Goal: Task Accomplishment & Management: Complete application form

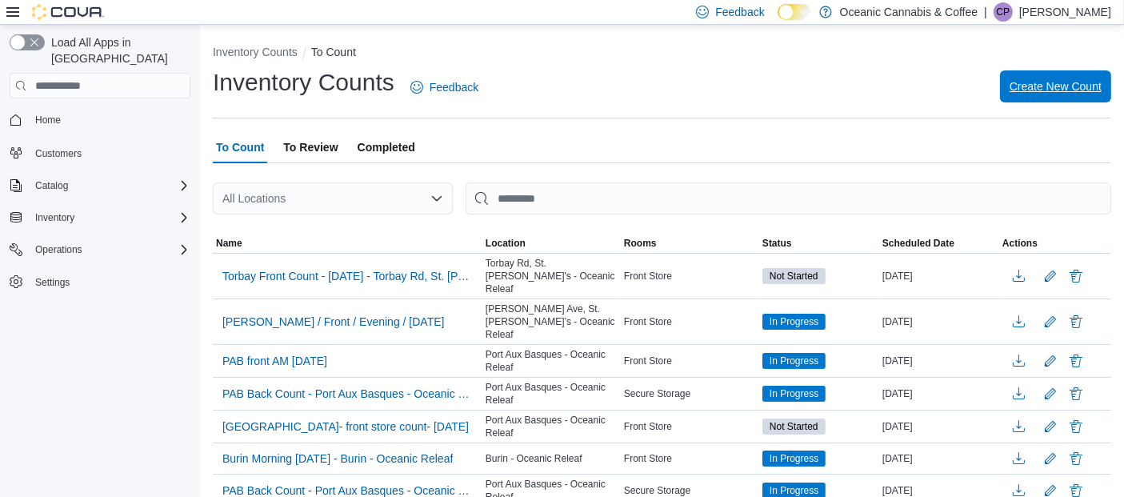
click at [1084, 88] on span "Create New Count" at bounding box center [1056, 86] width 92 height 16
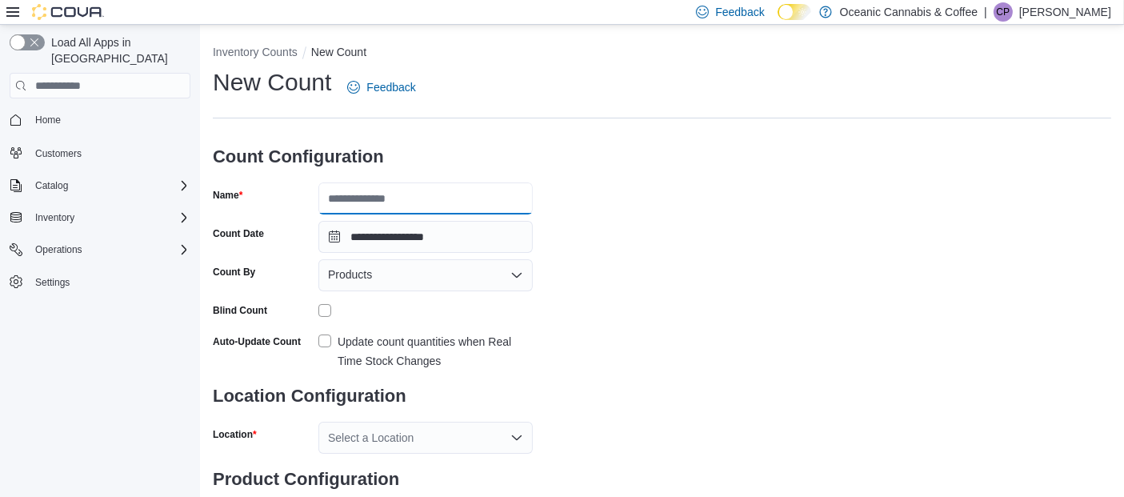
click at [468, 196] on input "Name" at bounding box center [426, 198] width 214 height 32
click at [1088, 218] on div "**********" at bounding box center [662, 297] width 899 height 463
click at [420, 192] on input "Name" at bounding box center [426, 198] width 214 height 32
type input "**********"
click at [518, 279] on icon "Open list of options" at bounding box center [517, 275] width 13 height 13
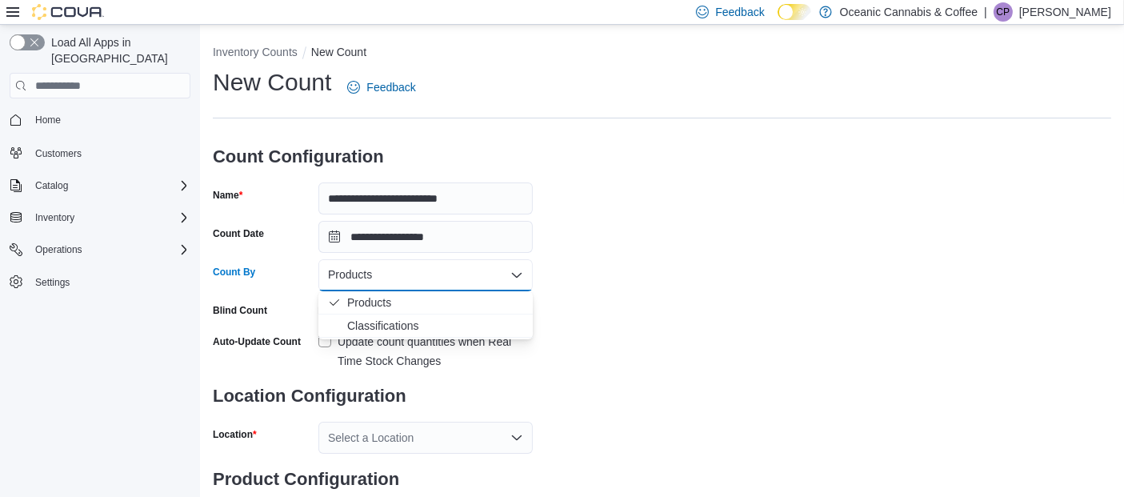
click at [516, 275] on icon "Close list of options" at bounding box center [517, 275] width 13 height 13
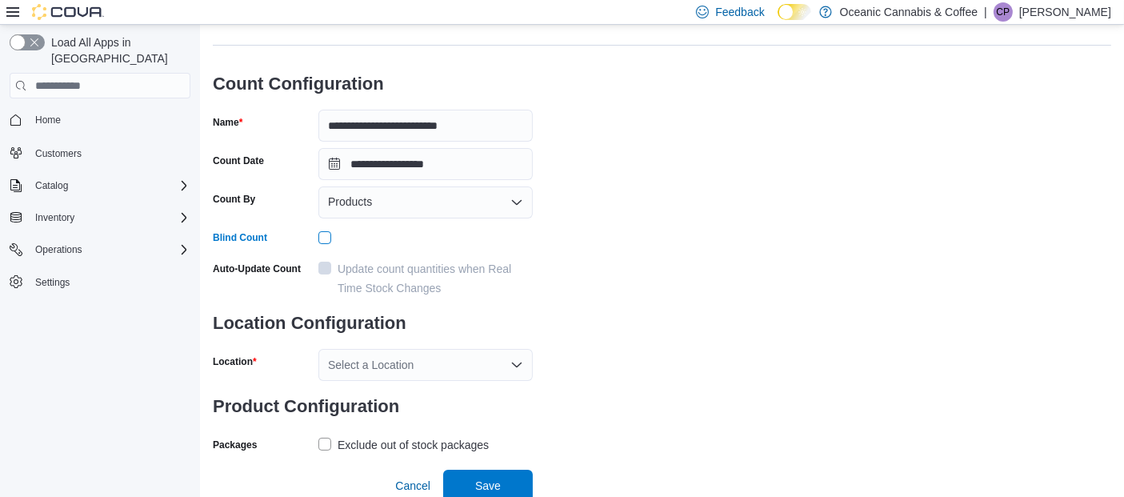
scroll to position [77, 0]
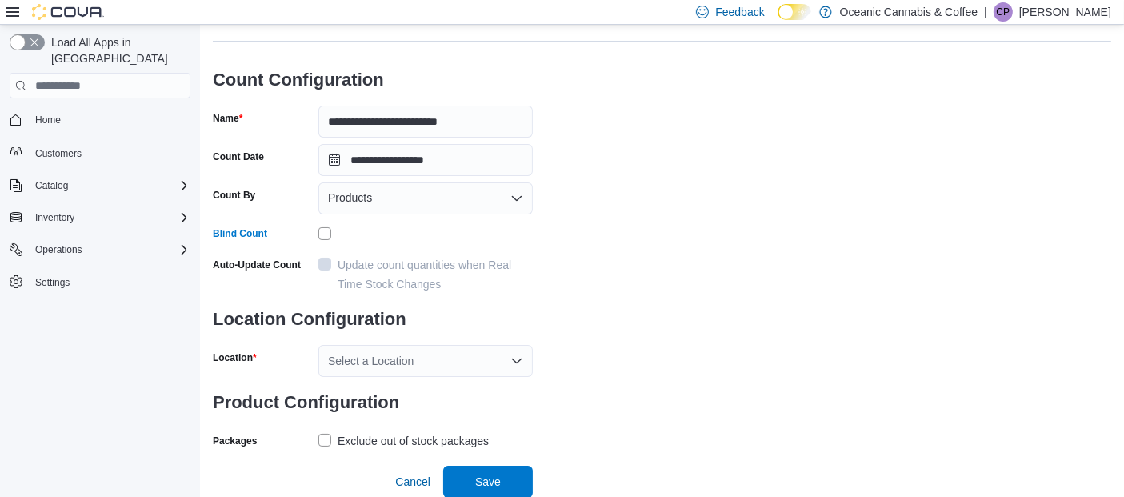
click at [516, 192] on icon "Open list of options" at bounding box center [517, 198] width 13 height 13
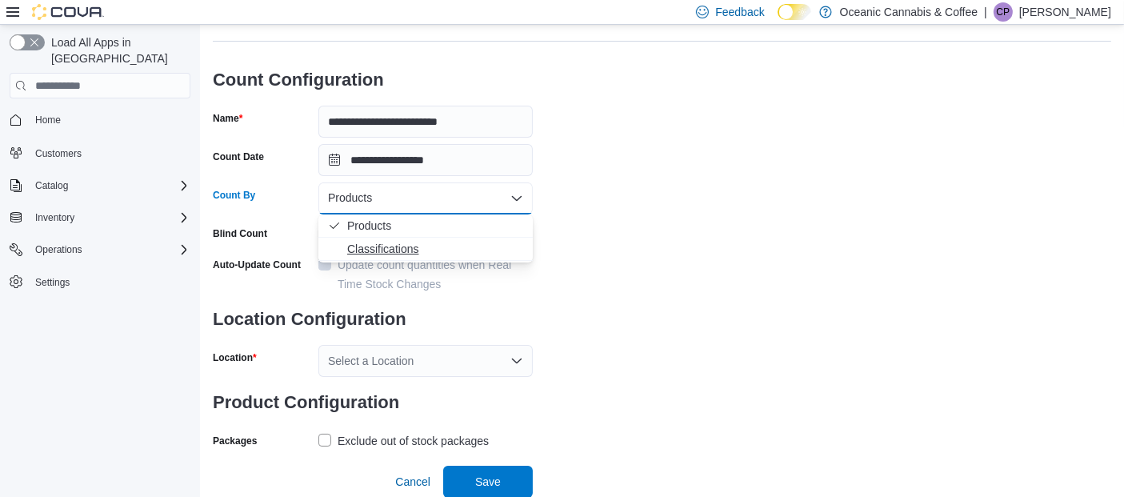
click at [394, 250] on span "Classifications" at bounding box center [435, 249] width 176 height 16
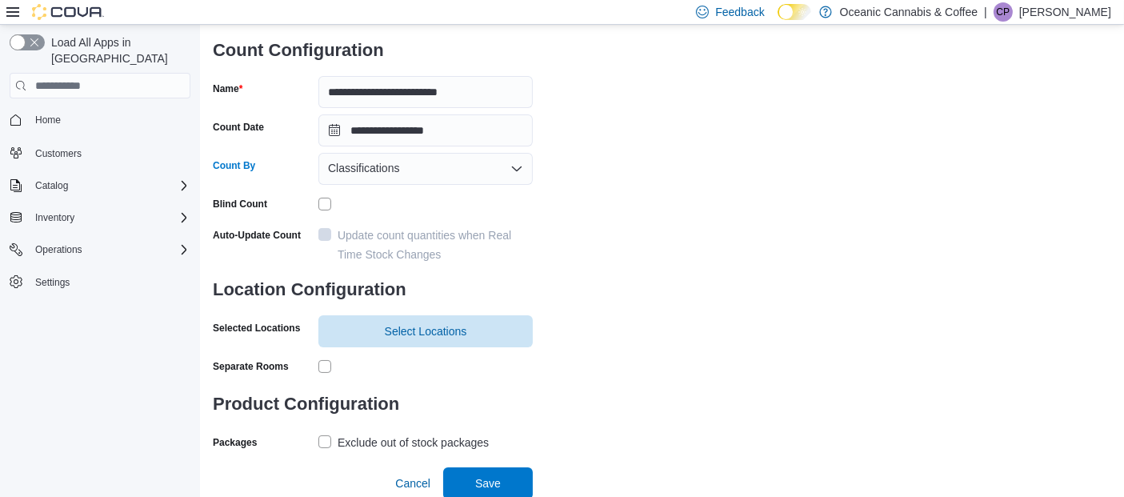
scroll to position [108, 0]
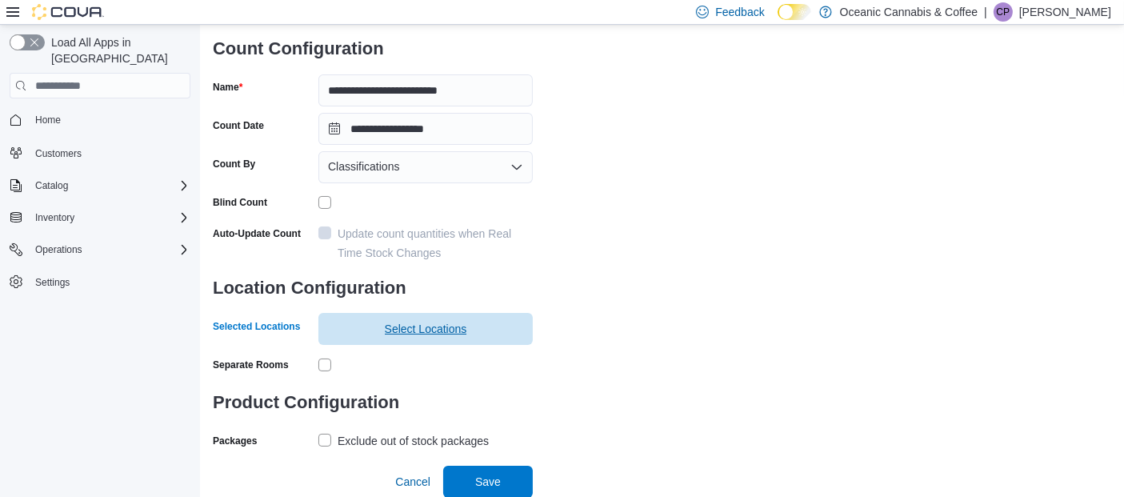
click at [439, 330] on span "Select Locations" at bounding box center [426, 329] width 82 height 16
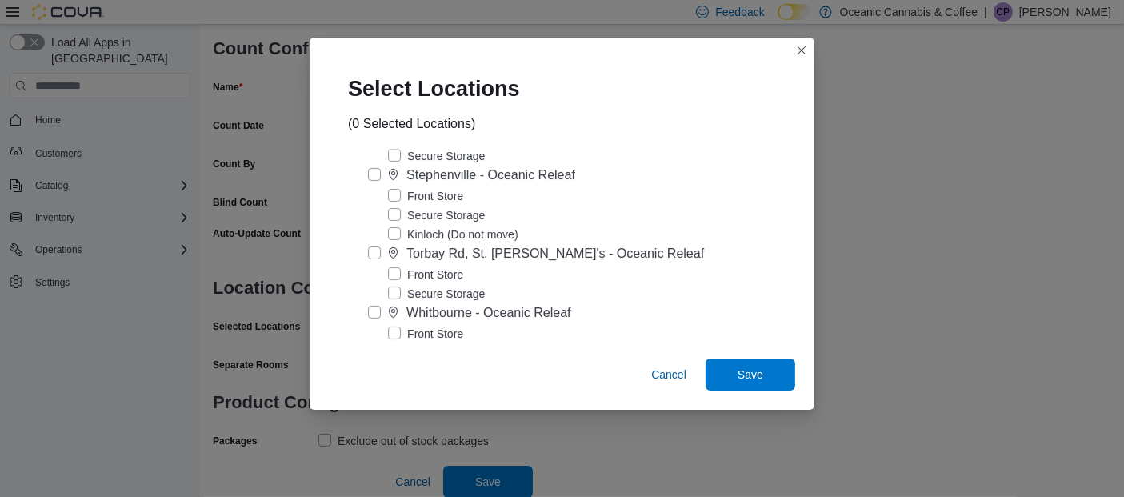
scroll to position [450, 0]
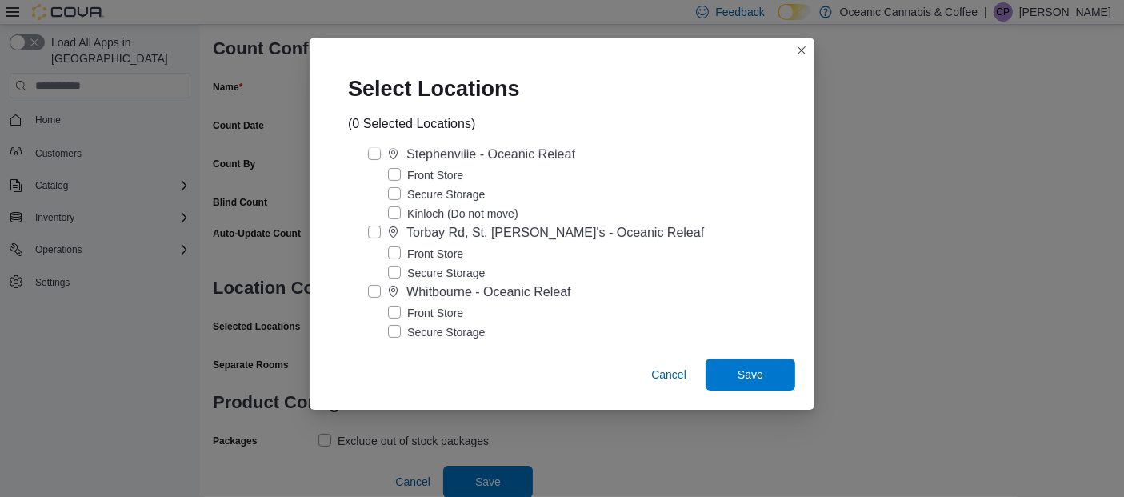
click at [383, 243] on label "Torbay Rd, St. John's - Oceanic Releaf" at bounding box center [536, 232] width 336 height 19
click at [411, 282] on label "Secure Storage" at bounding box center [436, 272] width 97 height 19
click at [738, 381] on span "Save" at bounding box center [751, 374] width 26 height 16
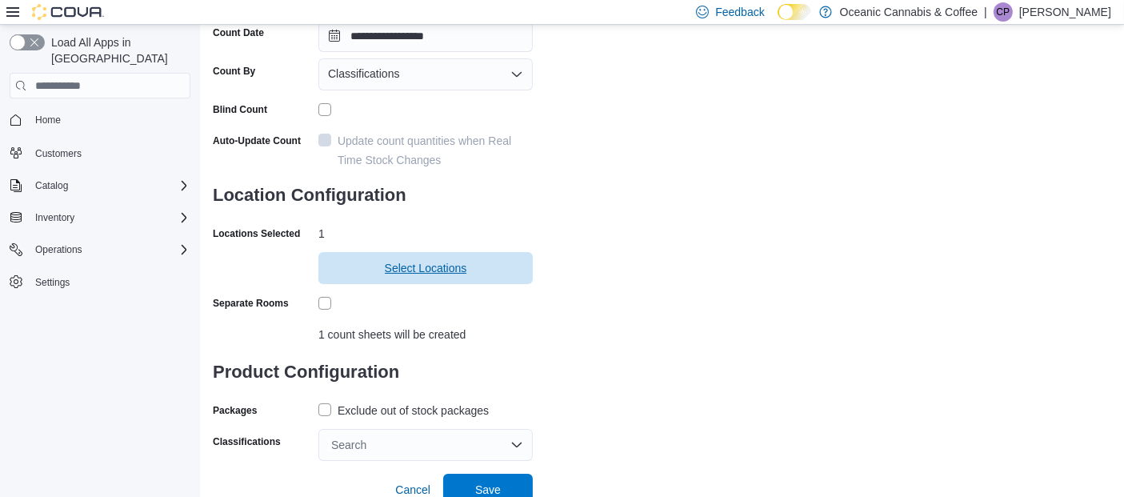
scroll to position [209, 0]
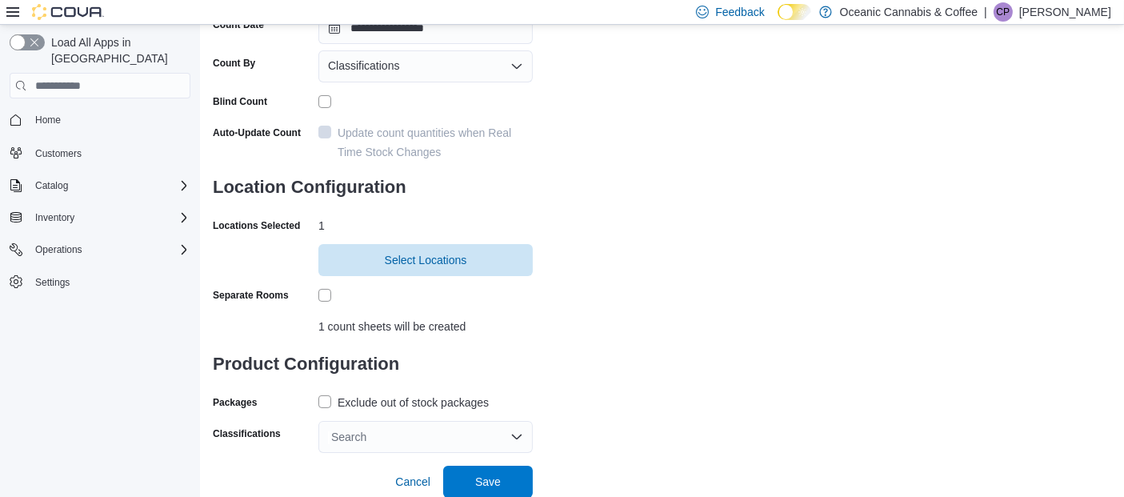
click at [326, 401] on label "Exclude out of stock packages" at bounding box center [404, 402] width 170 height 19
click at [515, 438] on div "Search" at bounding box center [426, 437] width 214 height 32
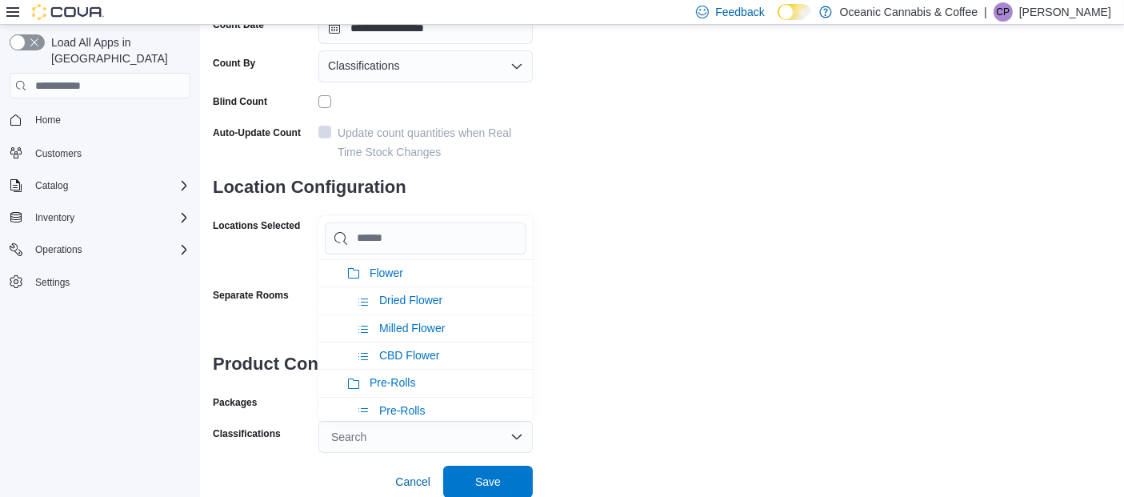
scroll to position [0, 0]
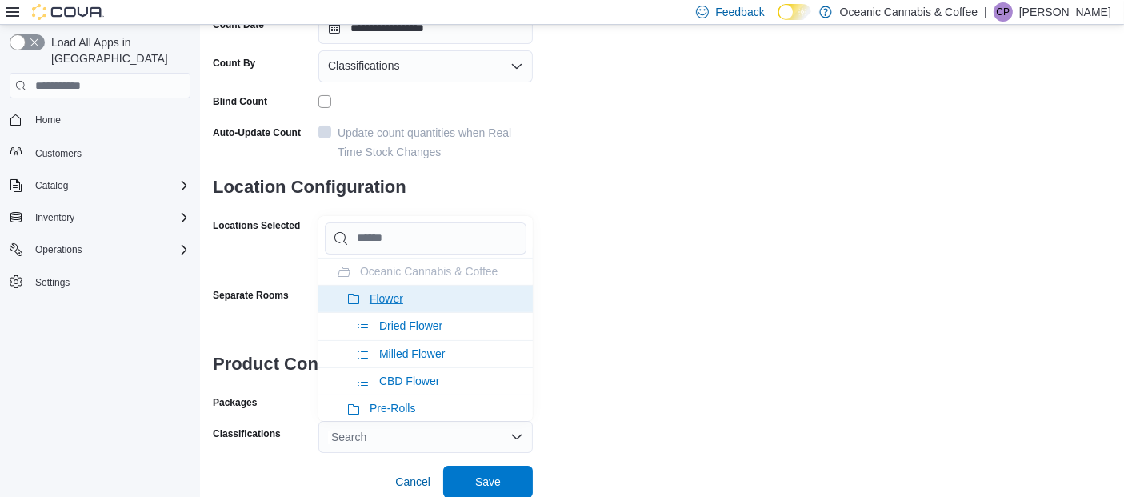
click at [355, 295] on icon at bounding box center [353, 299] width 13 height 13
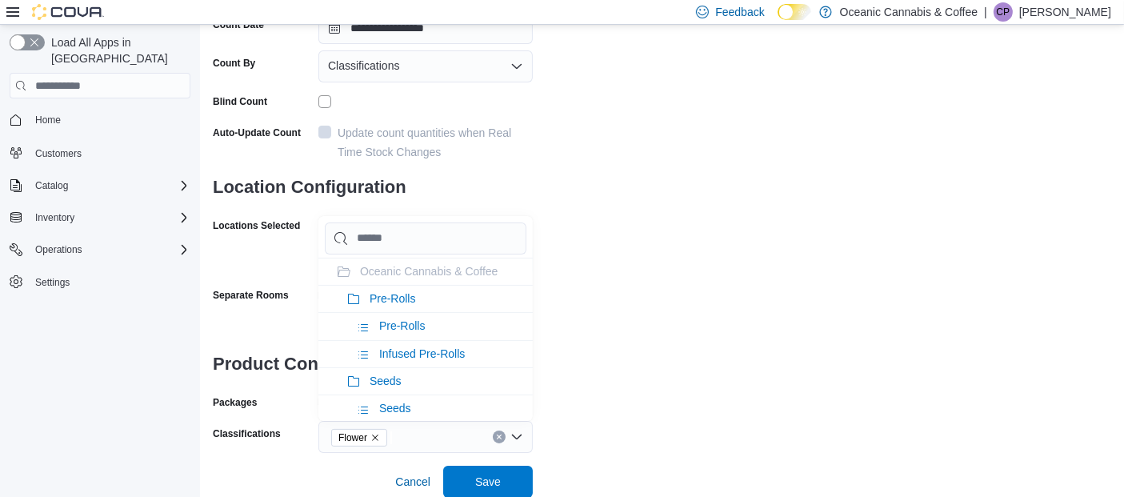
click at [355, 295] on icon at bounding box center [353, 299] width 13 height 13
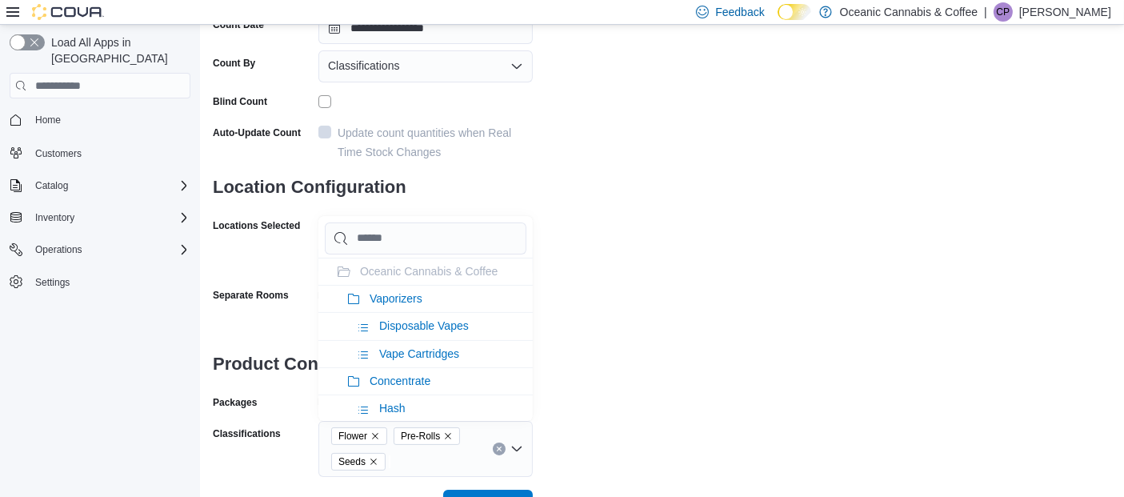
click at [355, 295] on icon at bounding box center [353, 299] width 13 height 13
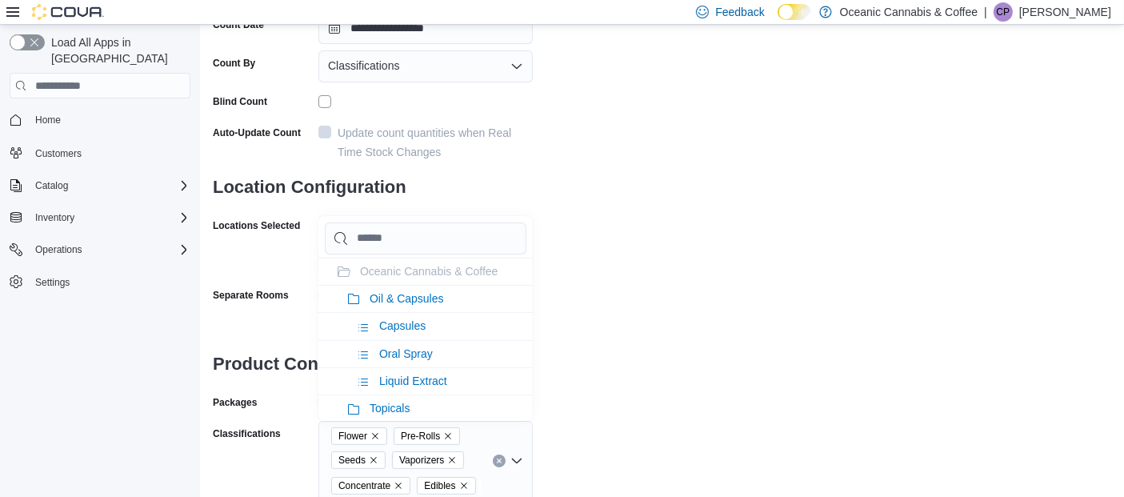
click at [355, 295] on icon at bounding box center [353, 299] width 13 height 13
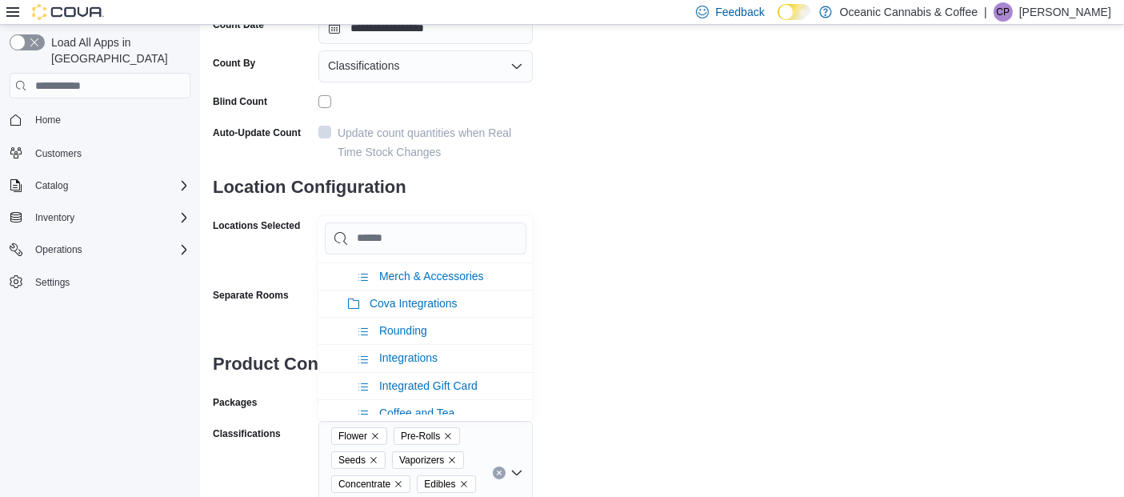
scroll to position [235, 0]
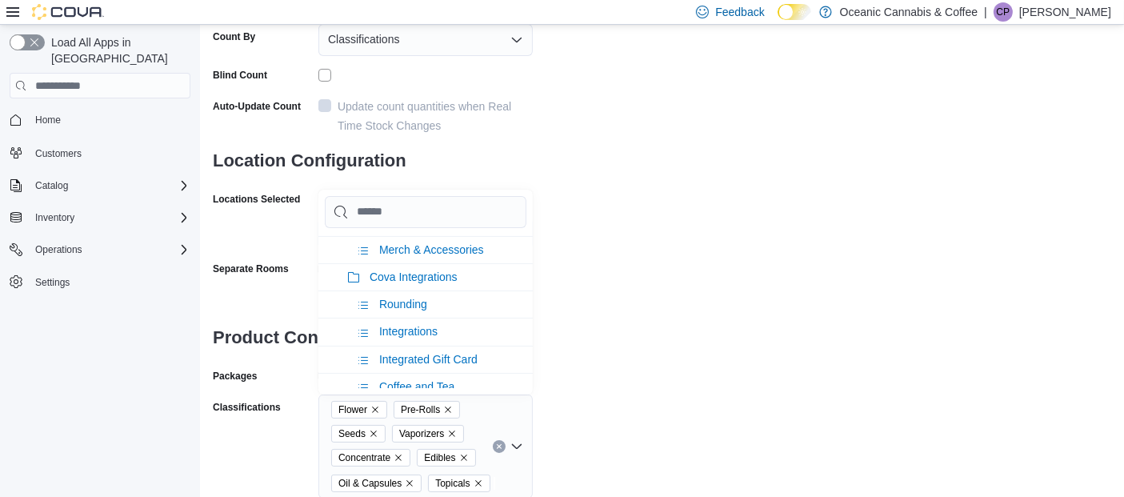
click at [695, 305] on div "**********" at bounding box center [662, 164] width 899 height 667
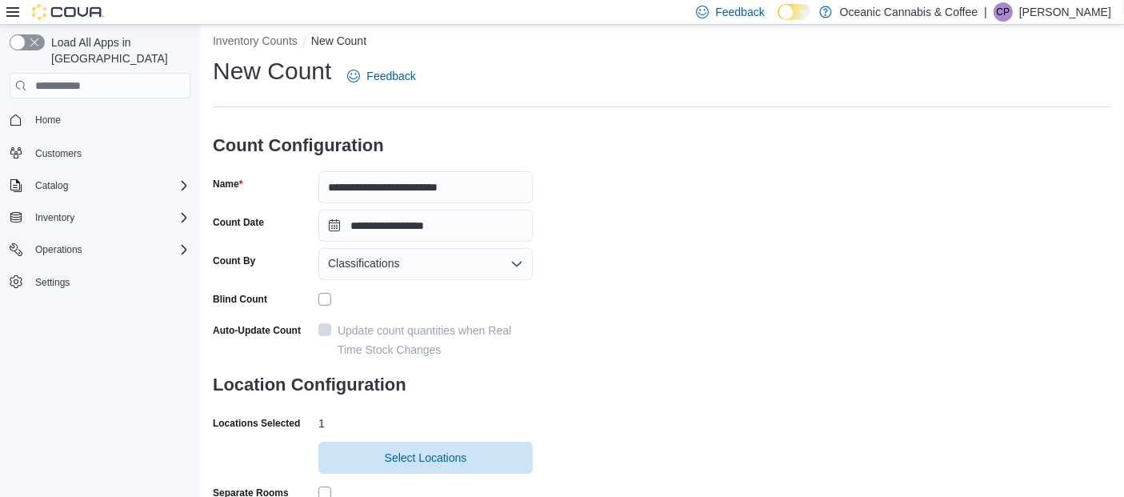
scroll to position [0, 0]
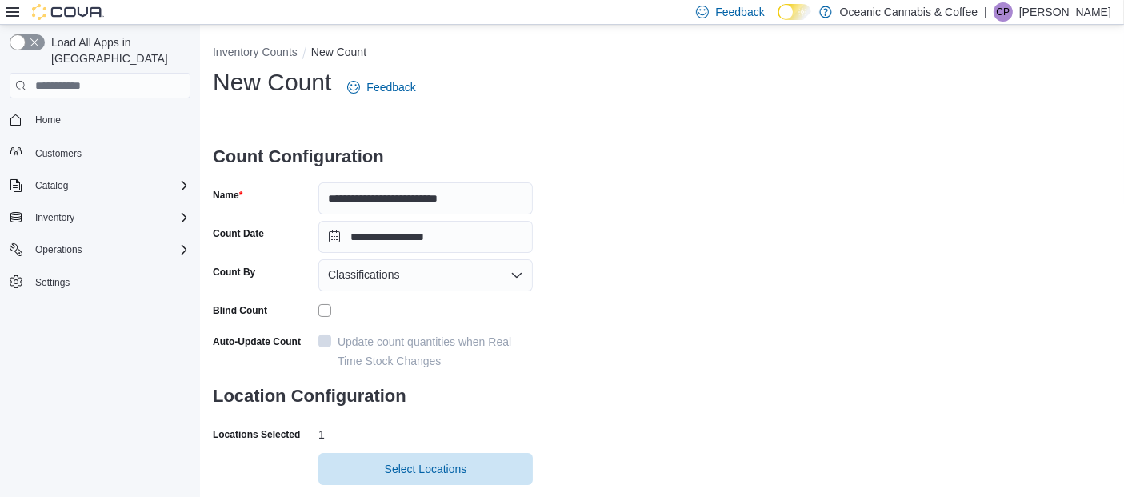
click at [1086, 13] on p "Chelsea Pardy" at bounding box center [1066, 11] width 92 height 19
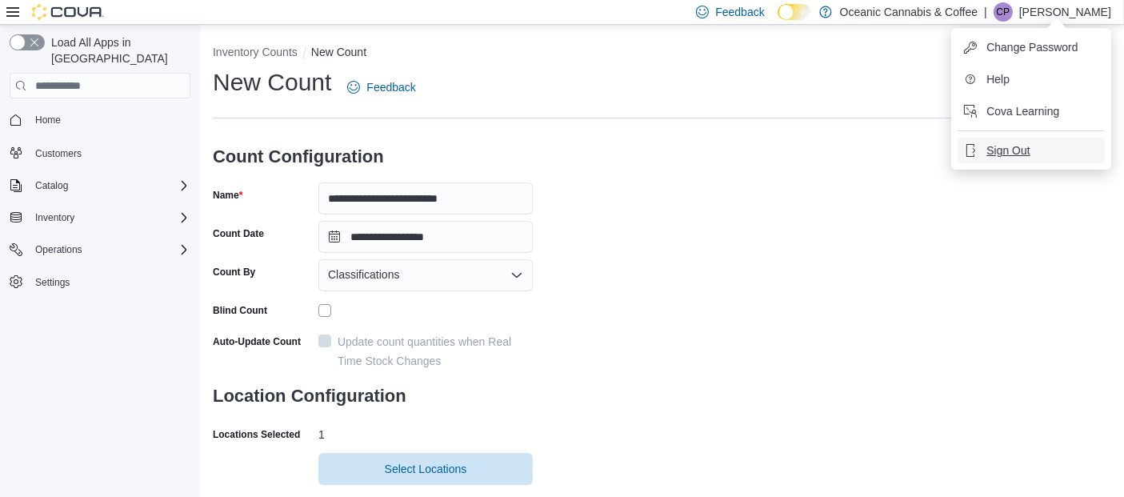
click at [1005, 150] on span "Sign Out" at bounding box center [1008, 150] width 43 height 16
